Goal: Navigation & Orientation: Find specific page/section

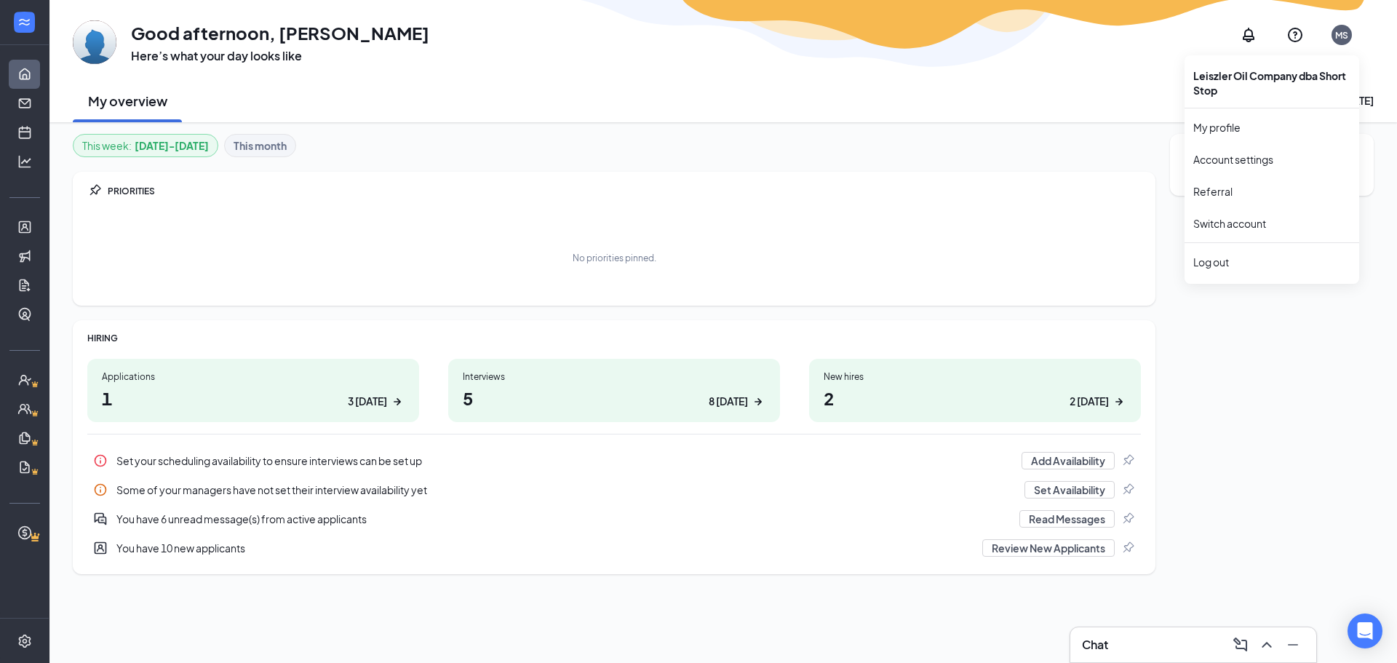
click at [1338, 35] on div "MS" at bounding box center [1341, 35] width 13 height 12
click at [1253, 217] on link "Switch account" at bounding box center [1229, 223] width 73 height 13
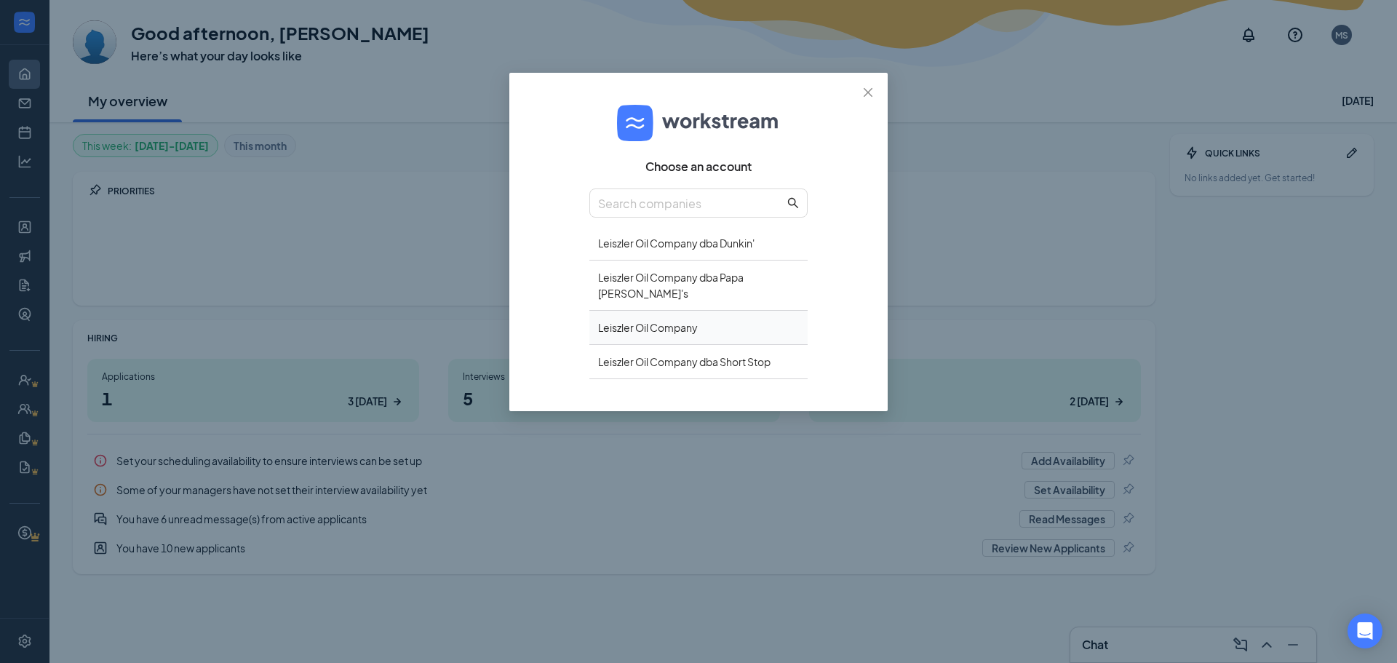
click at [685, 311] on div "Leiszler Oil Company" at bounding box center [698, 328] width 218 height 34
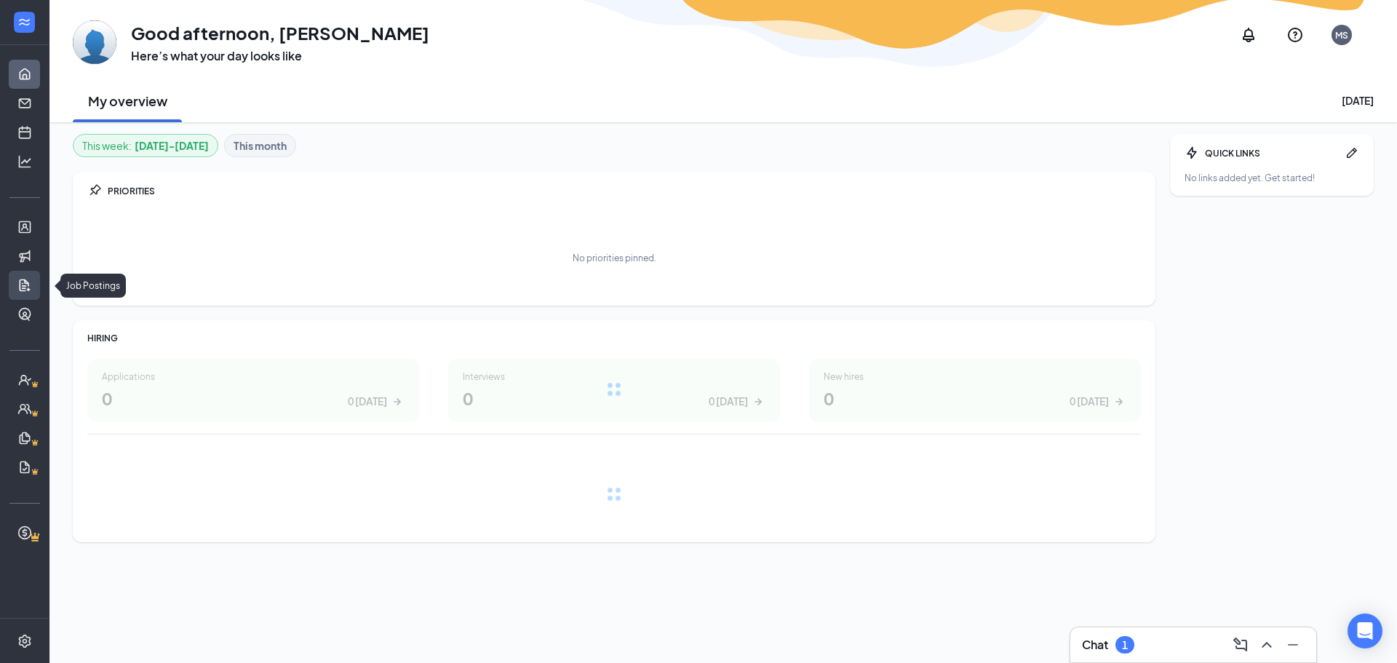
click at [38, 284] on link "Job Postings" at bounding box center [45, 285] width 15 height 29
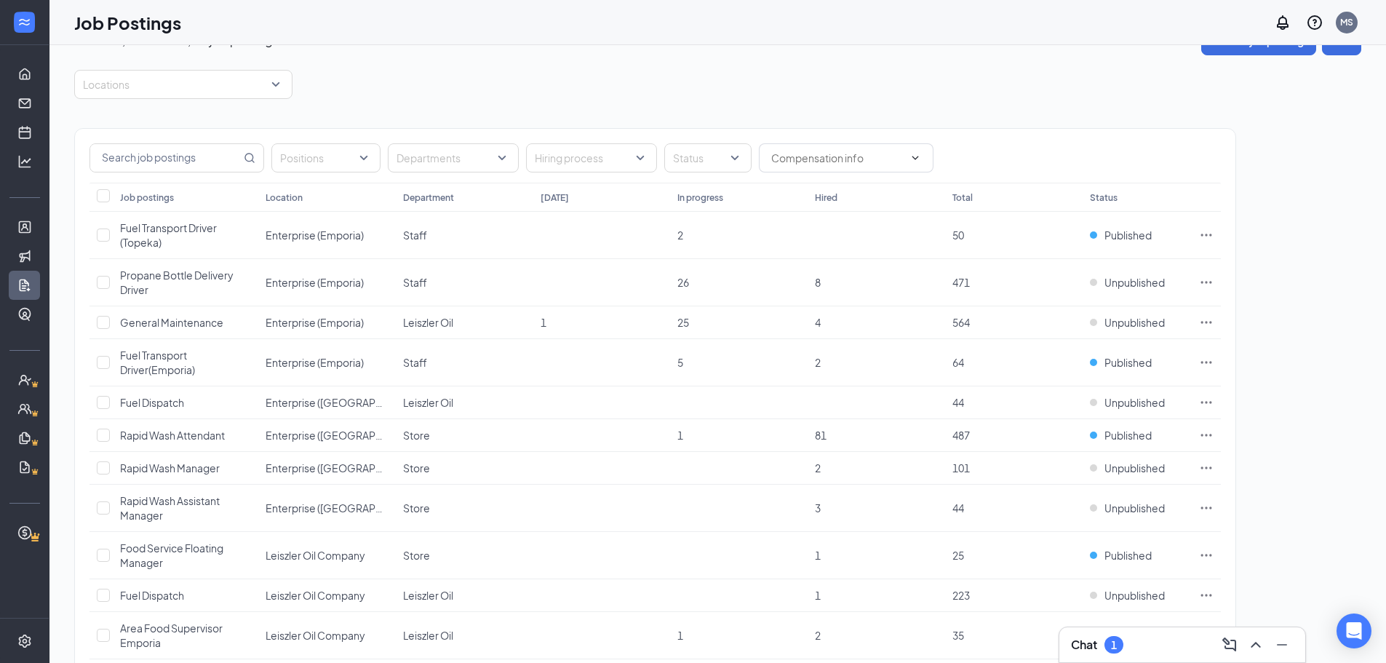
scroll to position [30, 0]
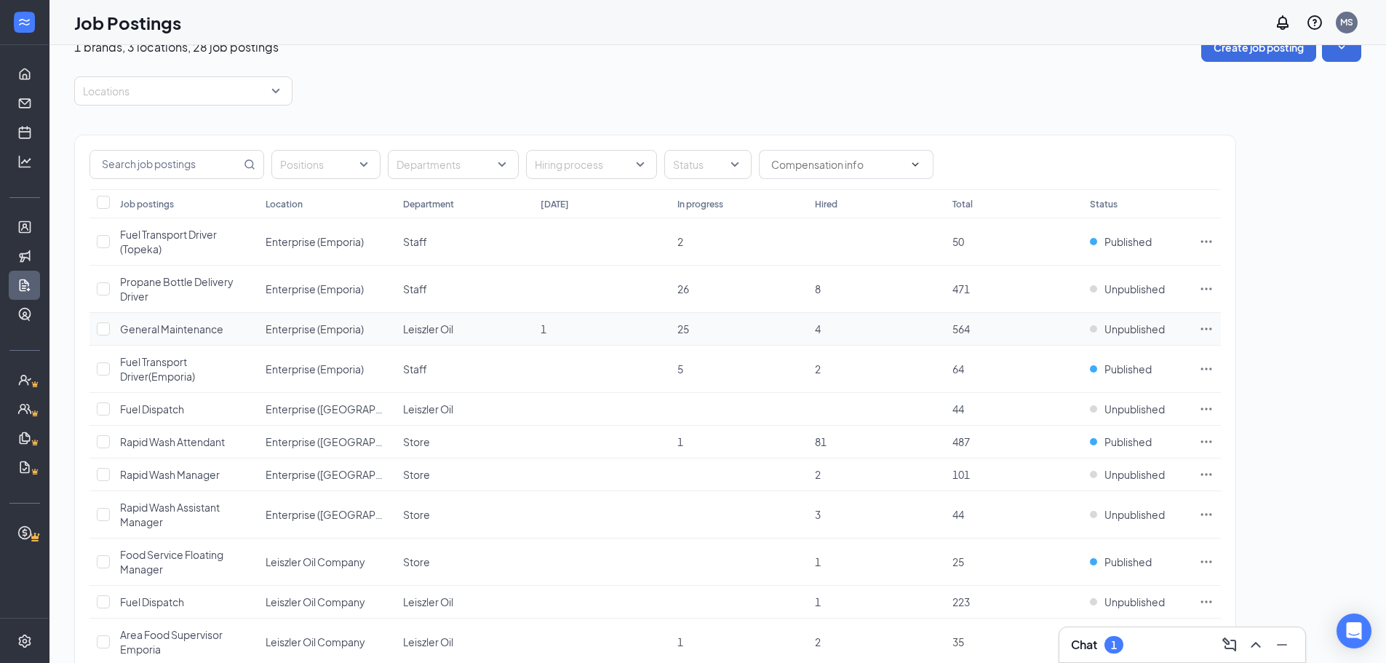
click at [186, 325] on span "General Maintenance" at bounding box center [171, 328] width 103 height 13
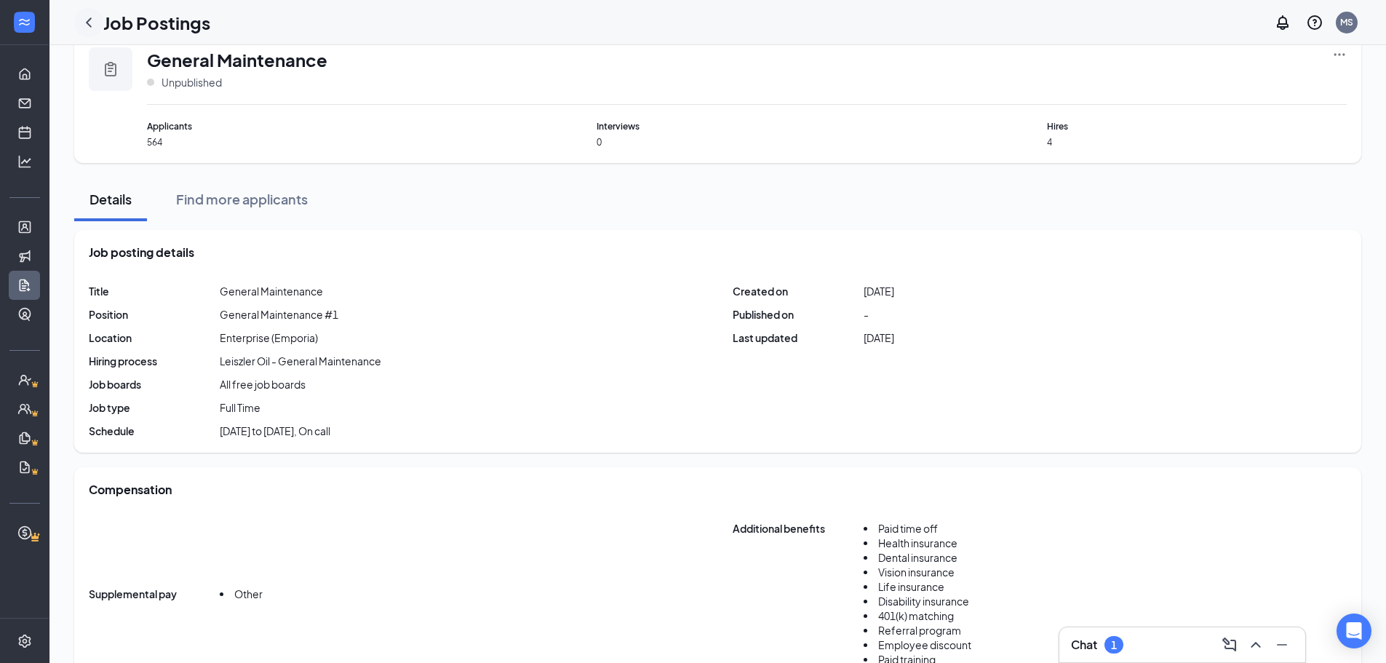
click at [89, 18] on icon "ChevronLeft" at bounding box center [88, 22] width 17 height 17
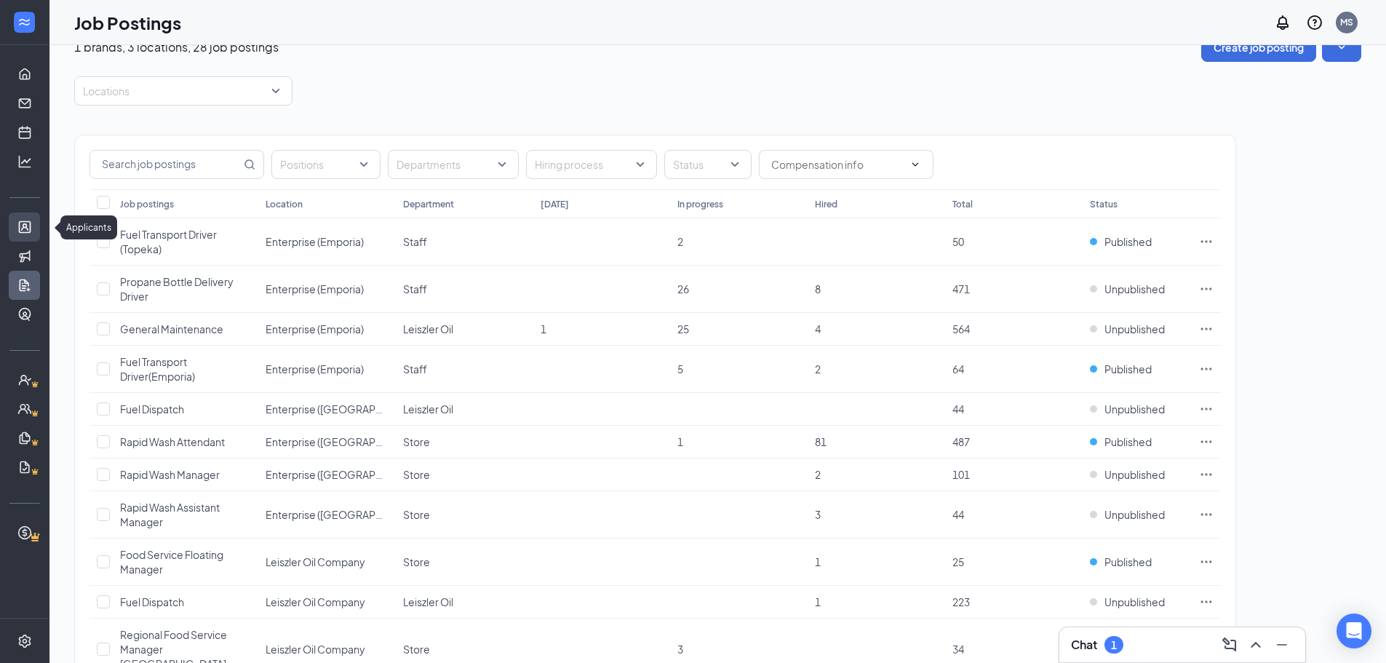
click at [38, 223] on link "Applicants" at bounding box center [45, 226] width 15 height 29
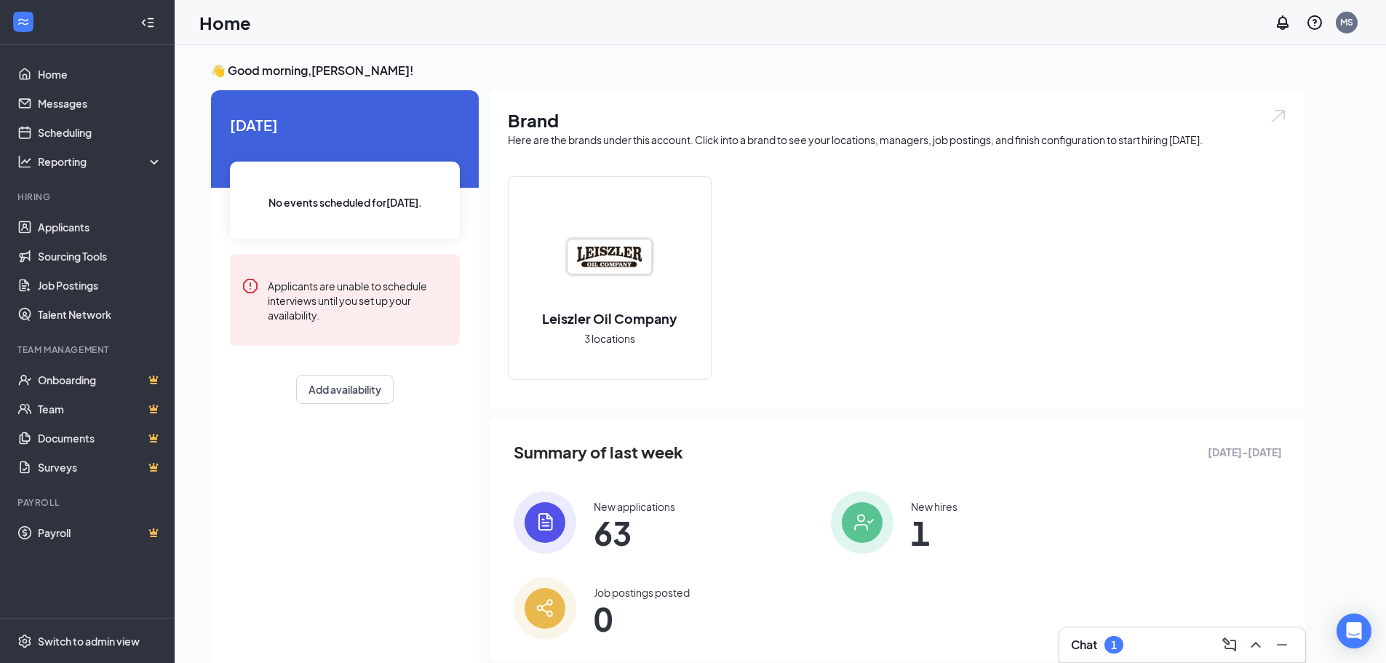
click at [151, 20] on icon "Collapse" at bounding box center [147, 22] width 15 height 15
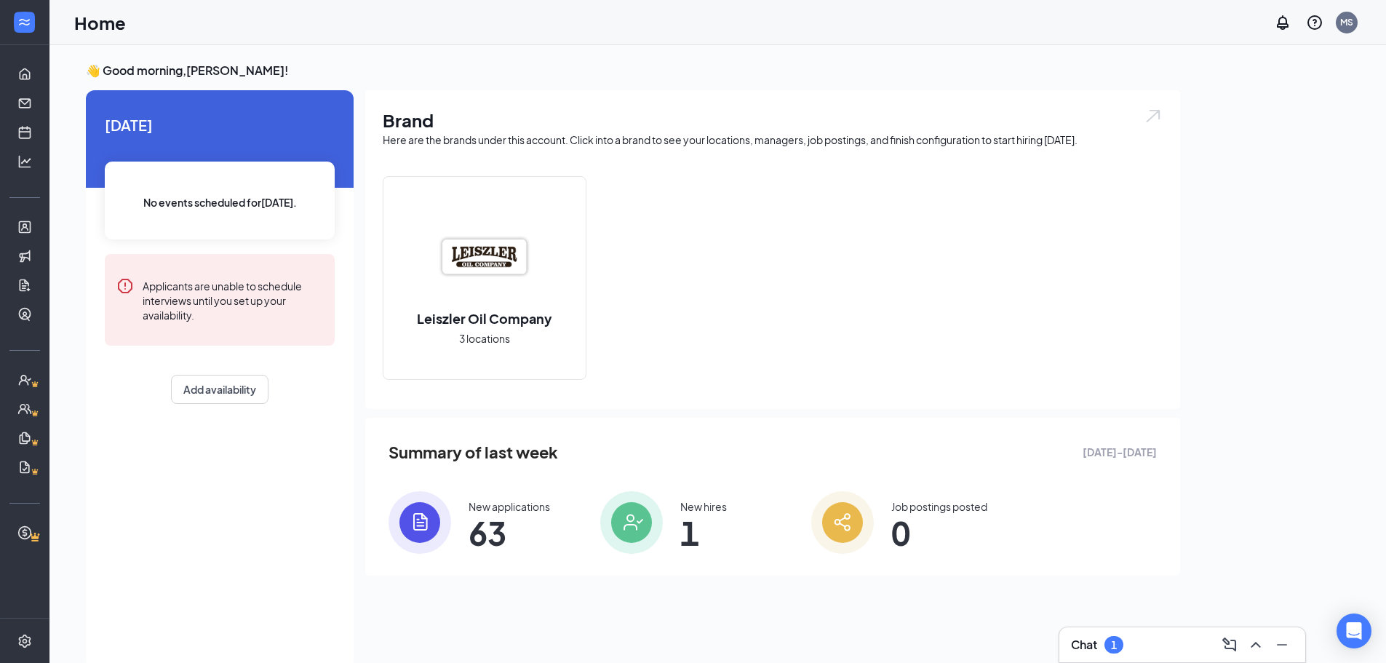
click at [1183, 647] on div "Chat 1" at bounding box center [1182, 644] width 223 height 23
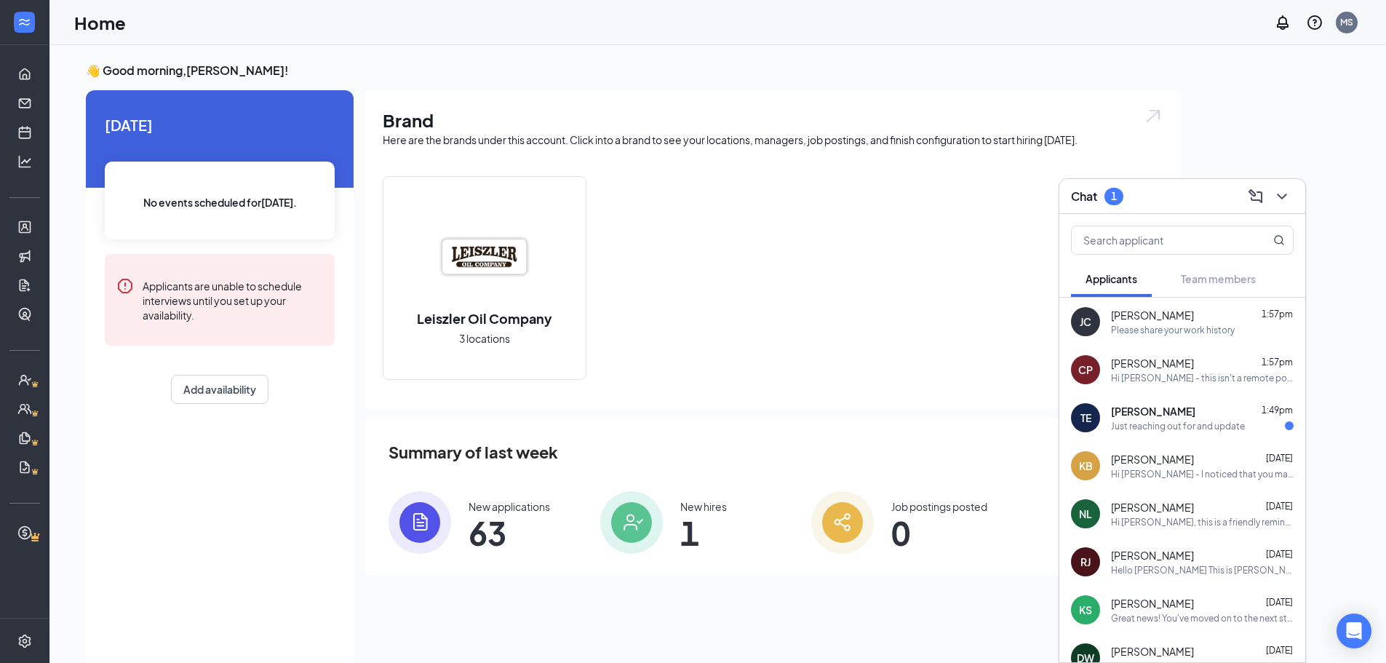
click at [1152, 406] on span "[PERSON_NAME]" at bounding box center [1153, 411] width 84 height 15
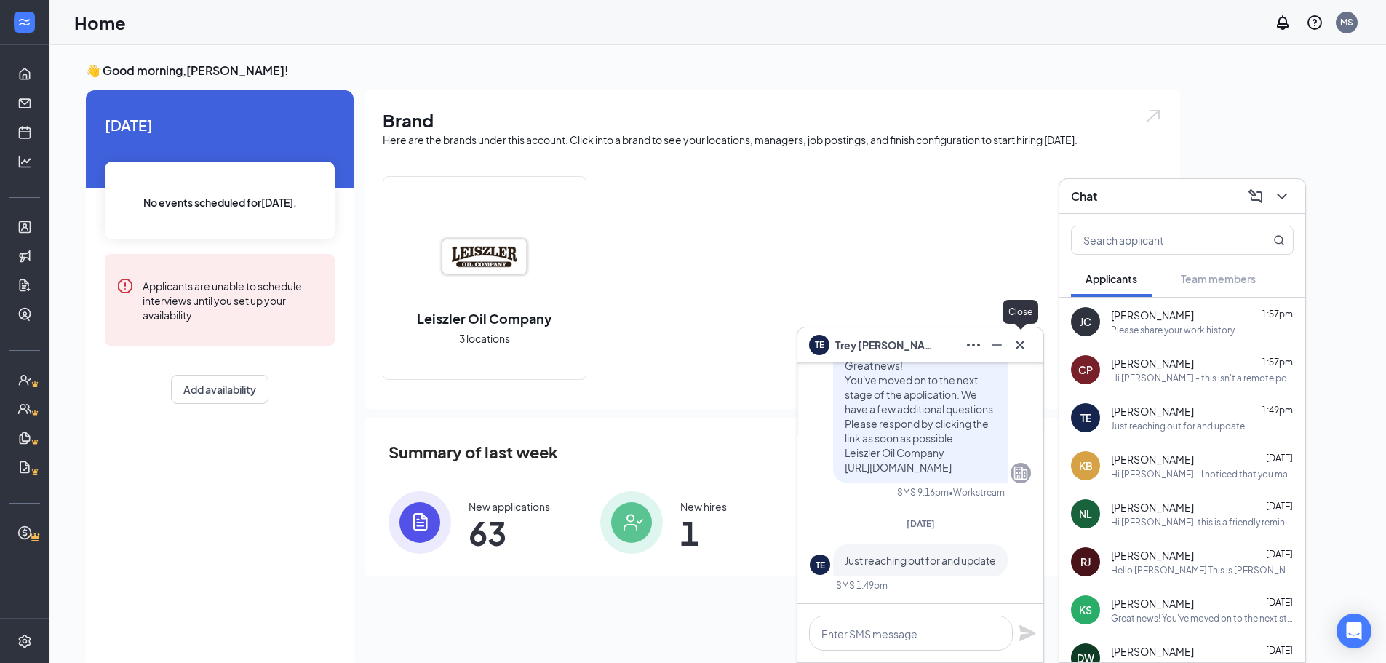
click at [1019, 346] on icon "Cross" at bounding box center [1020, 344] width 9 height 9
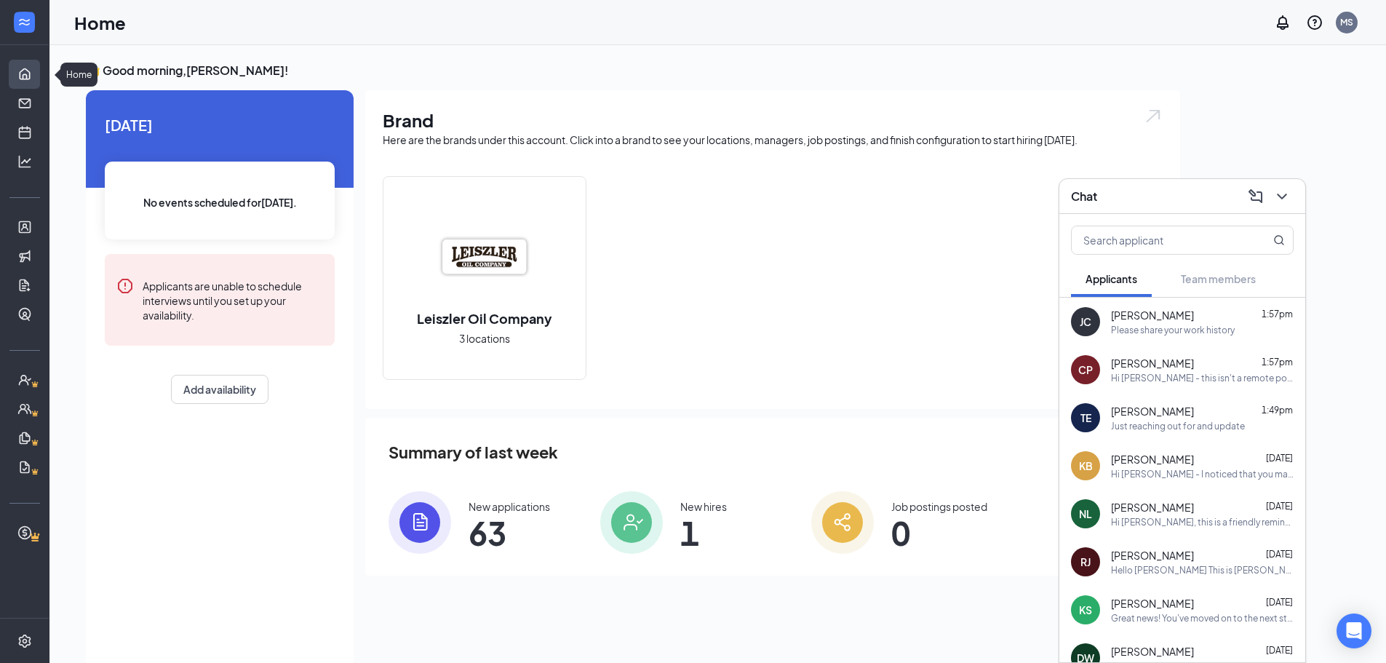
click at [38, 71] on link "Home" at bounding box center [45, 74] width 15 height 29
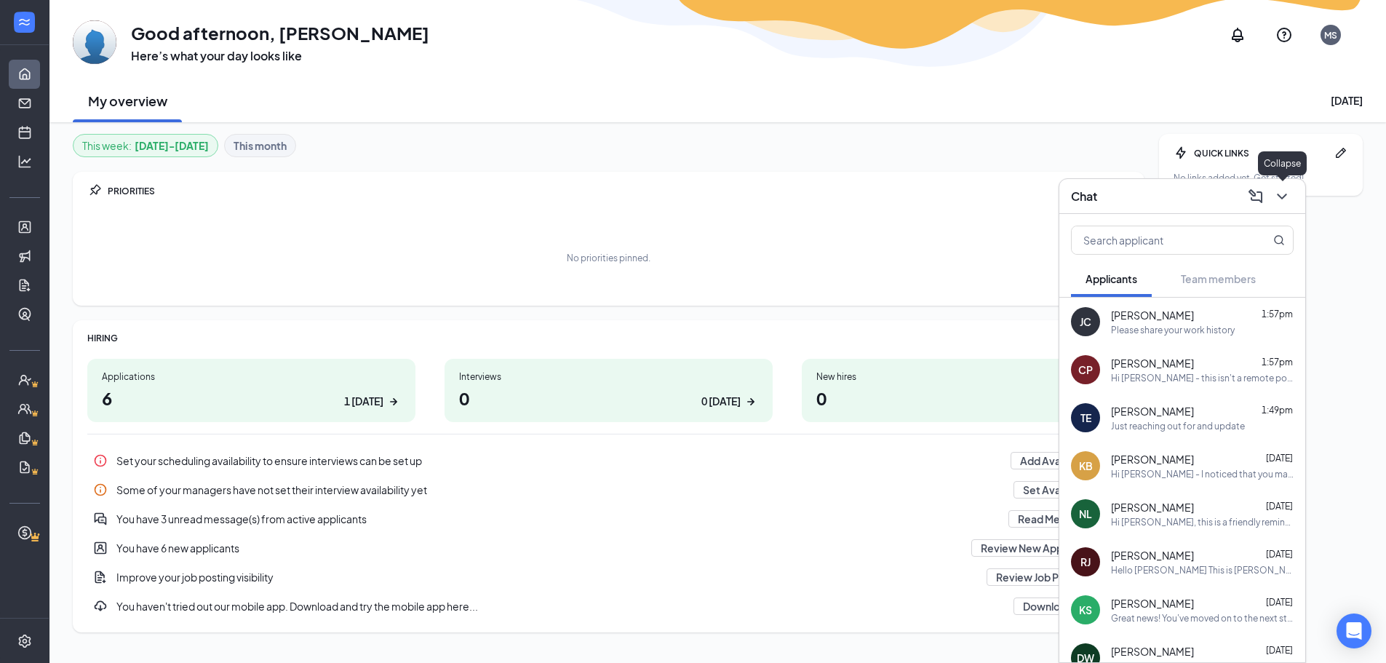
click at [1282, 194] on icon "ChevronDown" at bounding box center [1281, 196] width 17 height 17
